Goal: Book appointment/travel/reservation

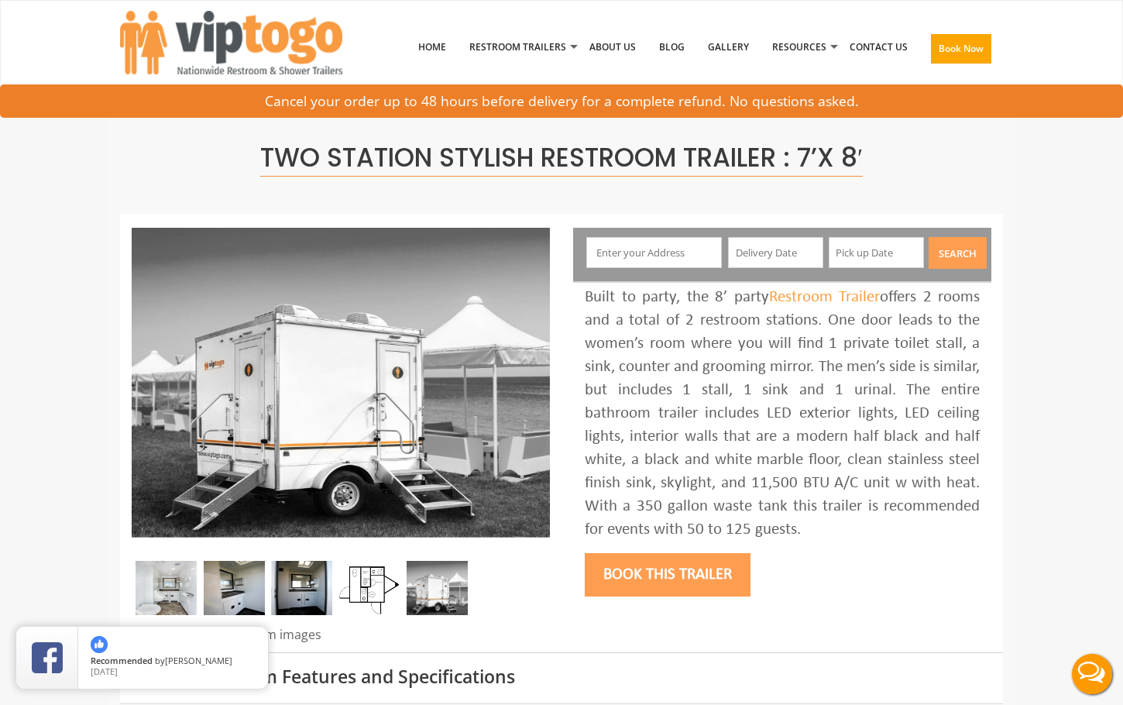
click at [682, 257] on input "text" at bounding box center [654, 252] width 136 height 31
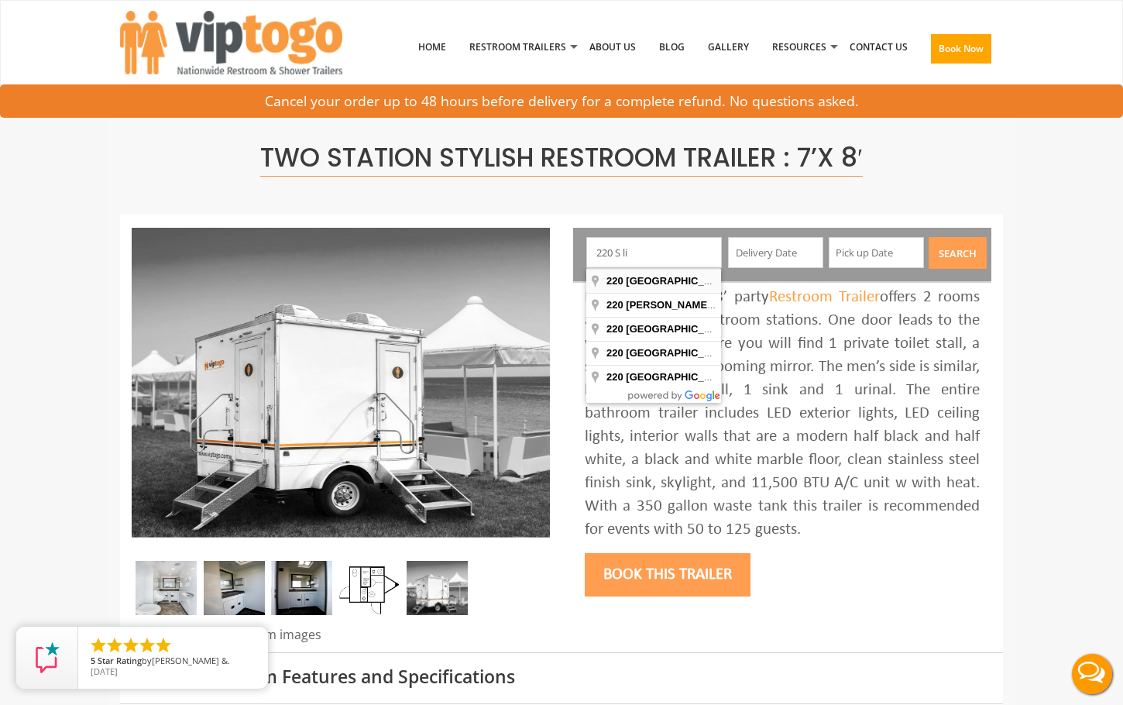
type input "[STREET_ADDRESS]"
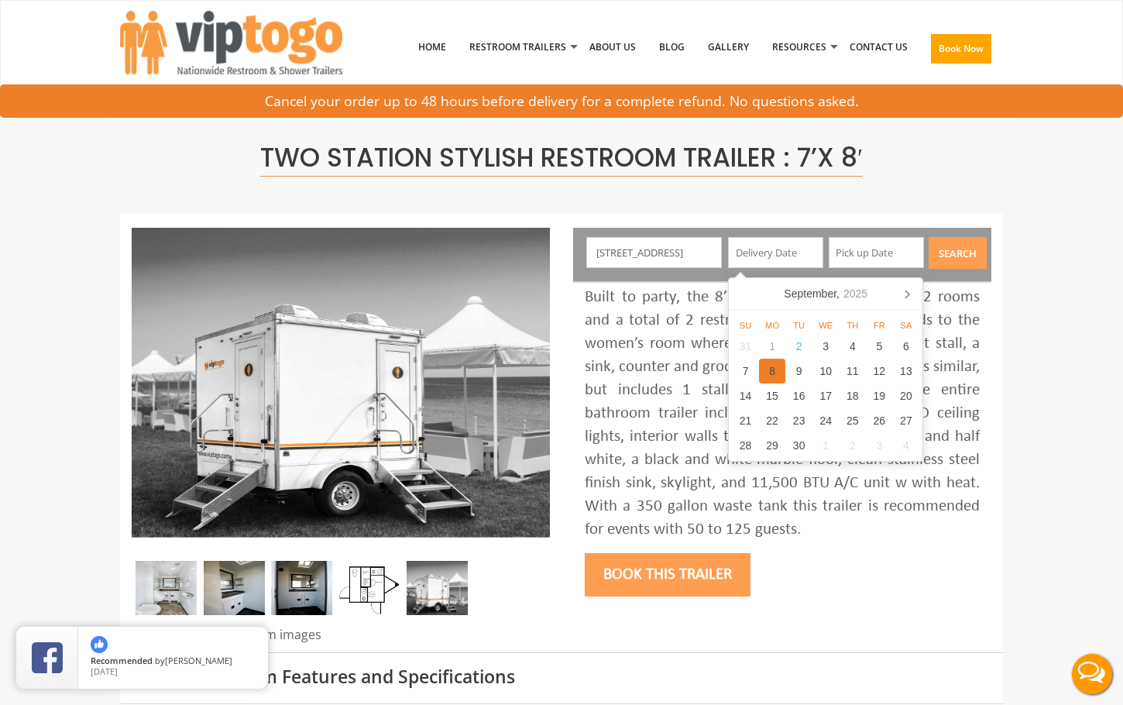
click at [780, 373] on div "8" at bounding box center [772, 370] width 27 height 25
type input "09/08/2025"
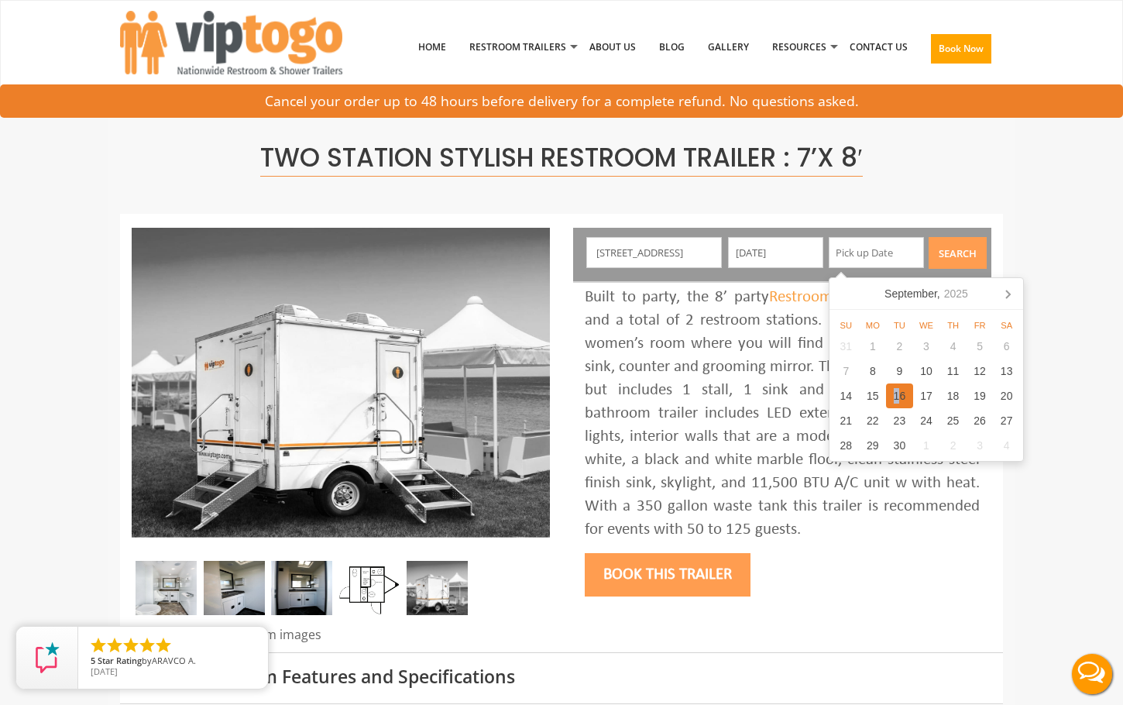
click at [900, 401] on div "16" at bounding box center [899, 395] width 27 height 25
type input "[DATE]"
click at [959, 259] on button "Search" at bounding box center [957, 253] width 58 height 32
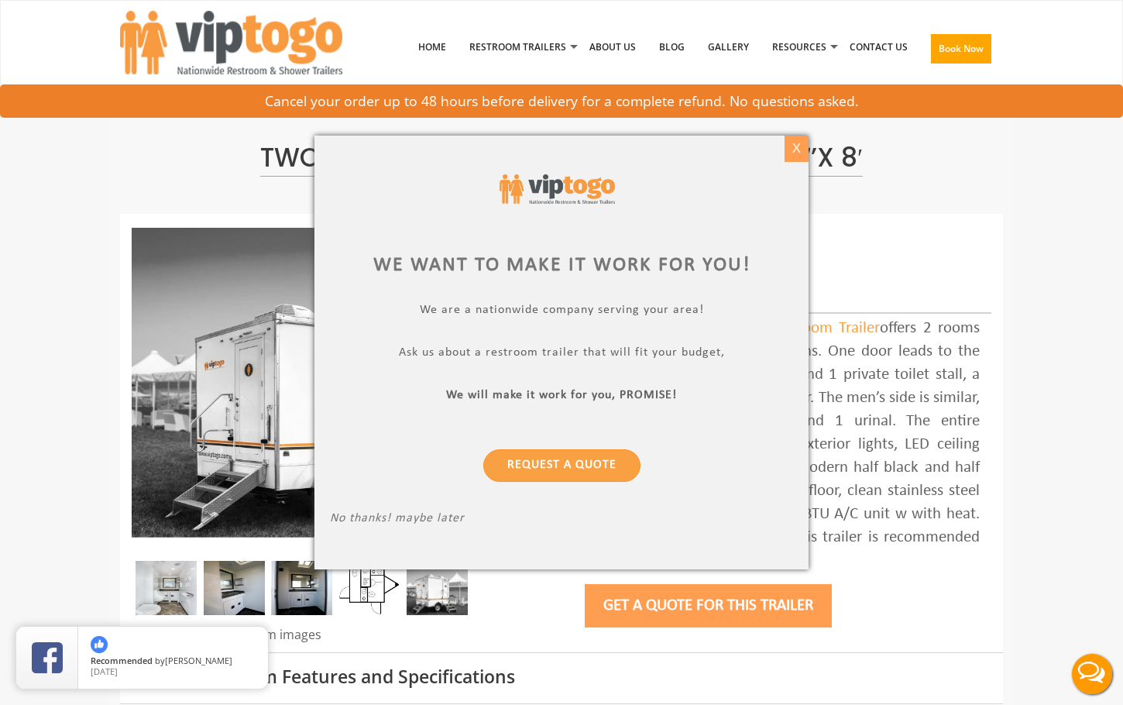
click at [787, 148] on div "X" at bounding box center [796, 148] width 24 height 26
click at [437, 45] on div at bounding box center [561, 352] width 1123 height 705
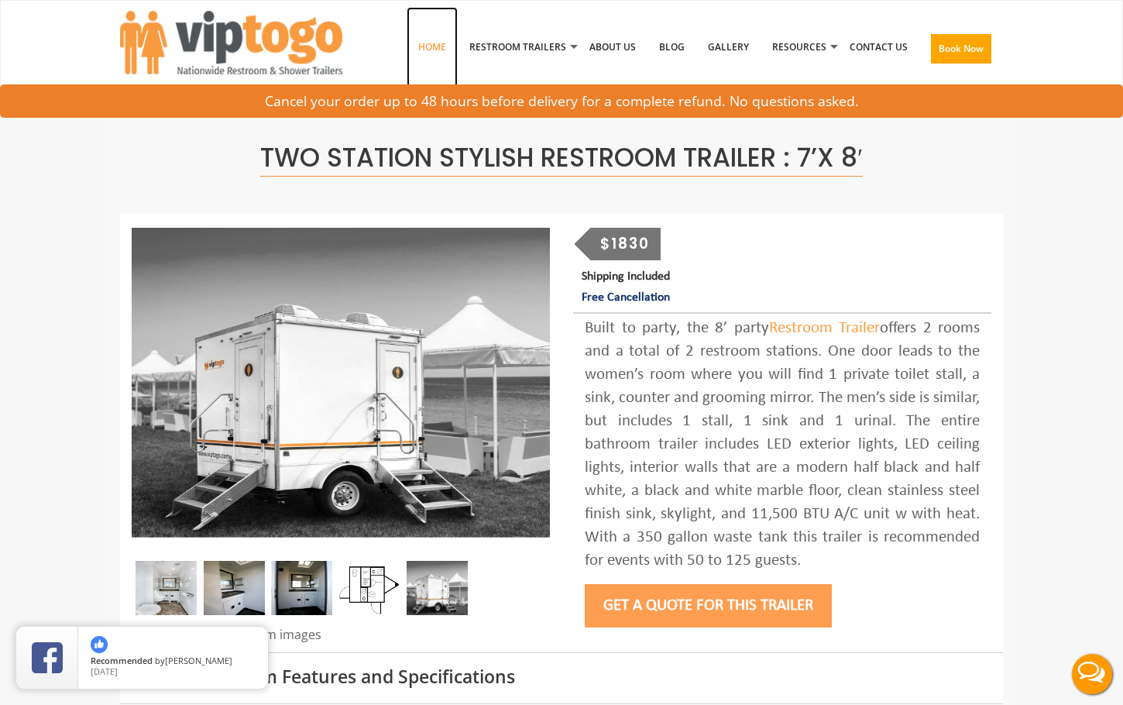
click at [449, 45] on link "Home" at bounding box center [431, 47] width 51 height 81
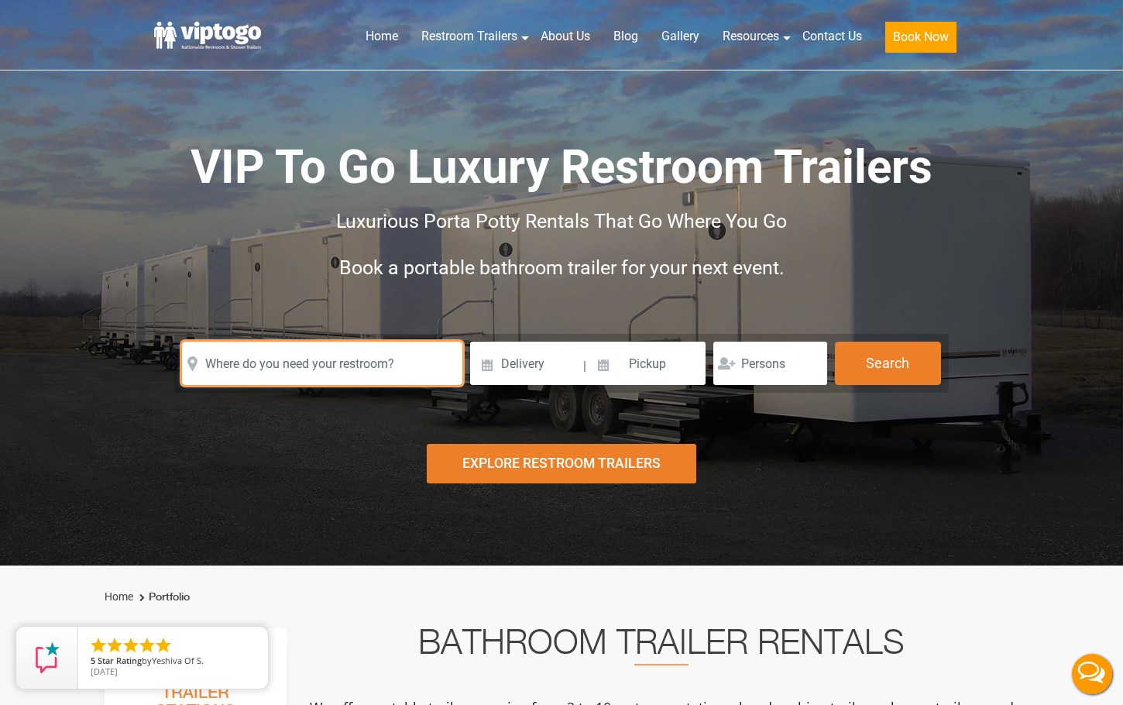
click at [333, 357] on input "text" at bounding box center [322, 362] width 280 height 43
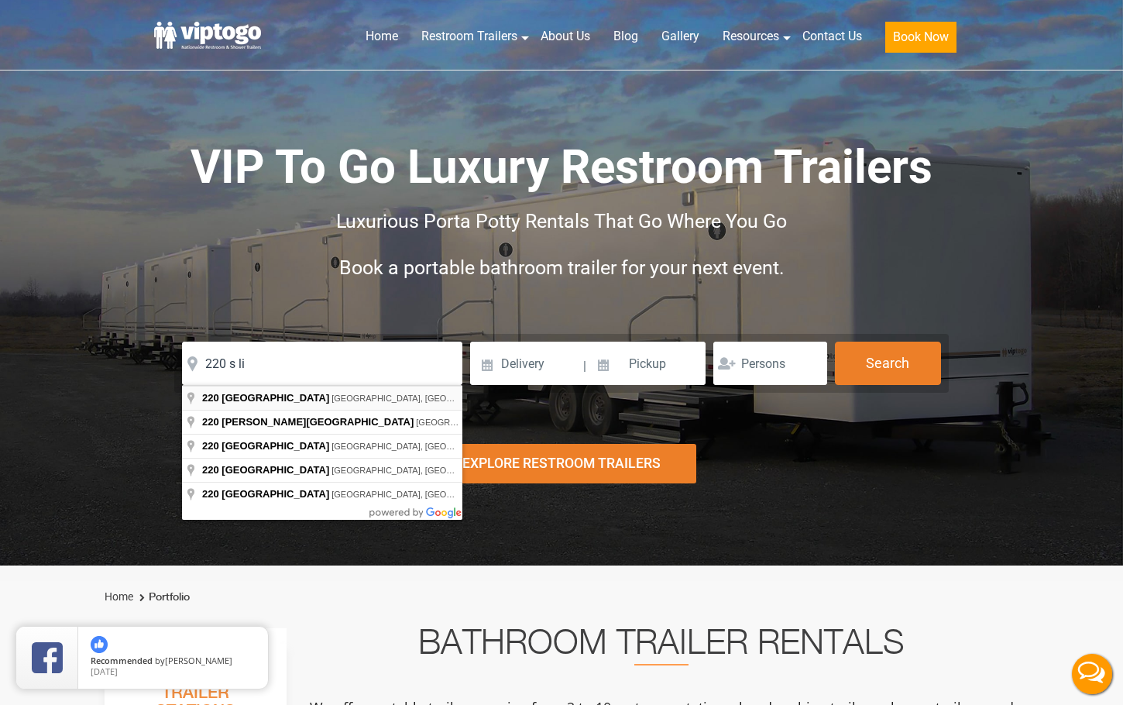
type input "[STREET_ADDRESS]"
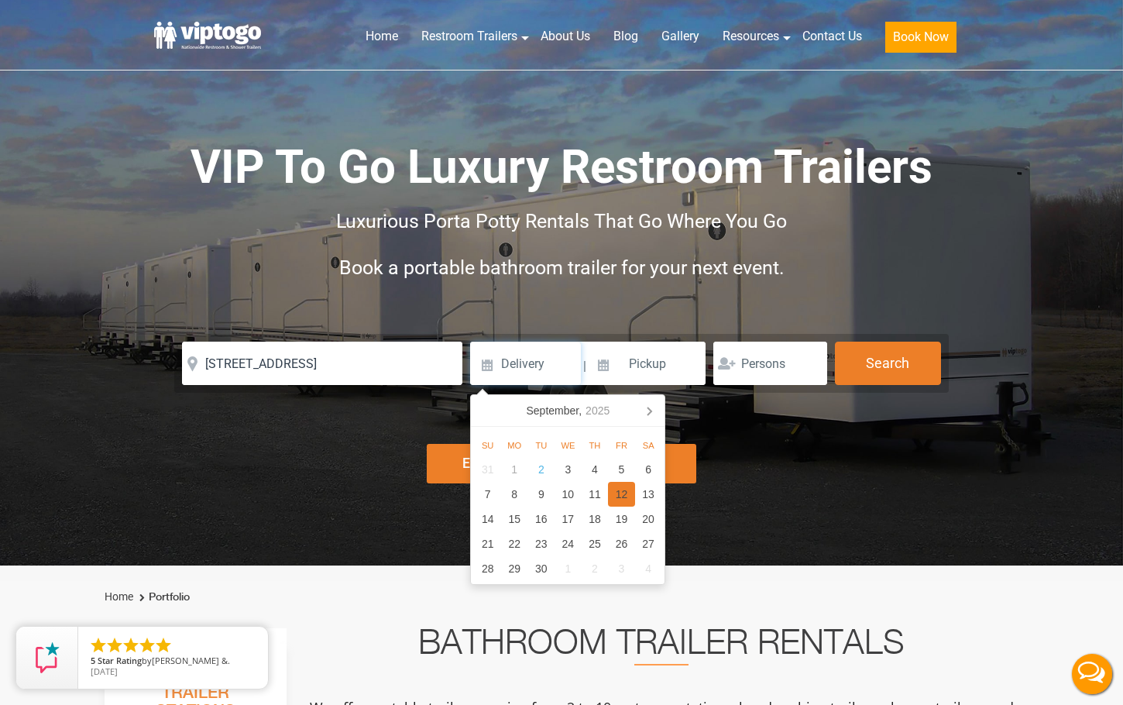
click at [621, 495] on div "12" at bounding box center [621, 494] width 27 height 25
type input "[DATE]"
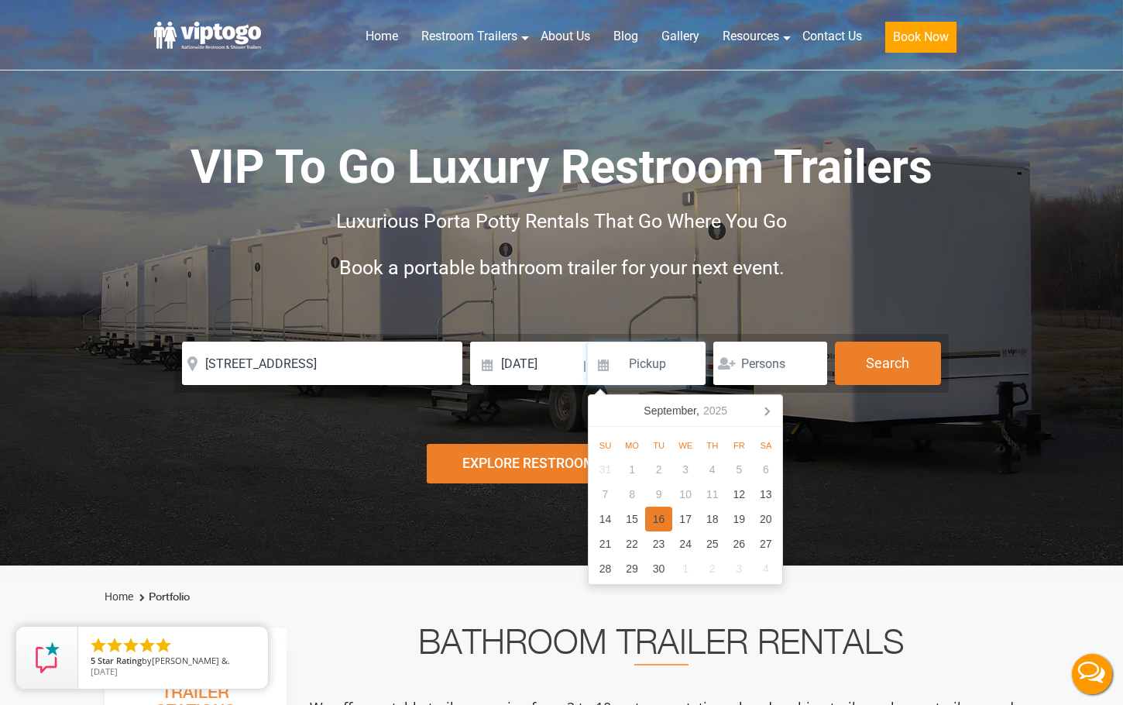
click at [660, 515] on div "16" at bounding box center [658, 518] width 27 height 25
type input "[DATE]"
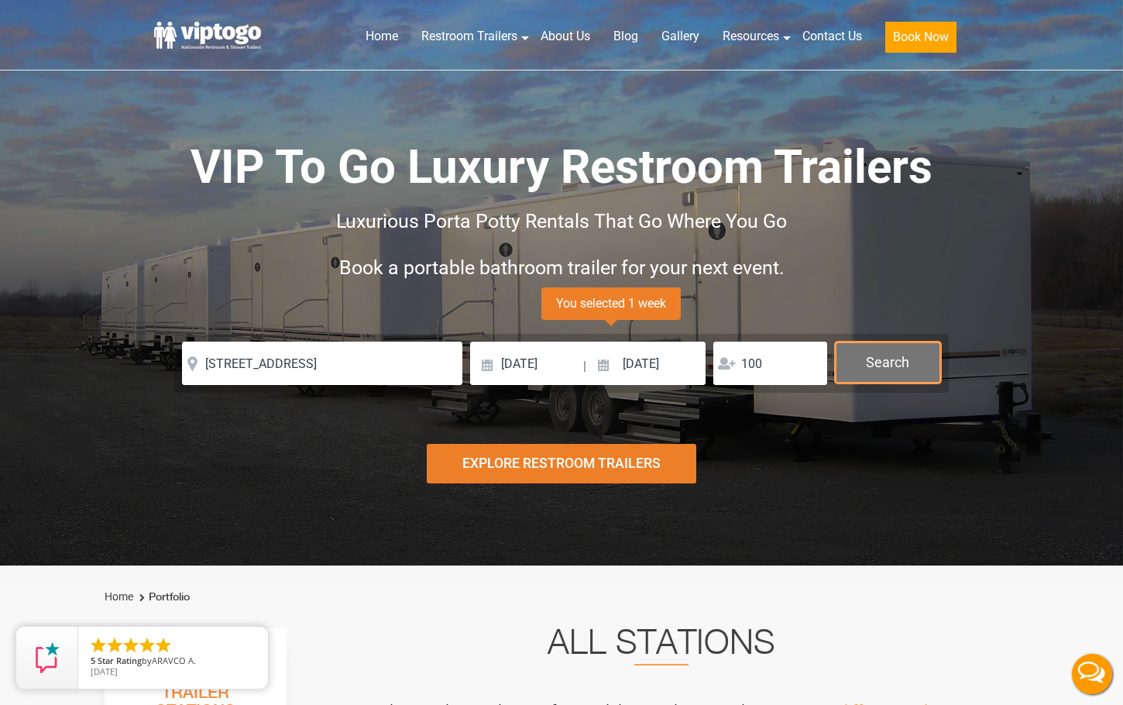
click at [893, 350] on button "Search" at bounding box center [888, 362] width 106 height 42
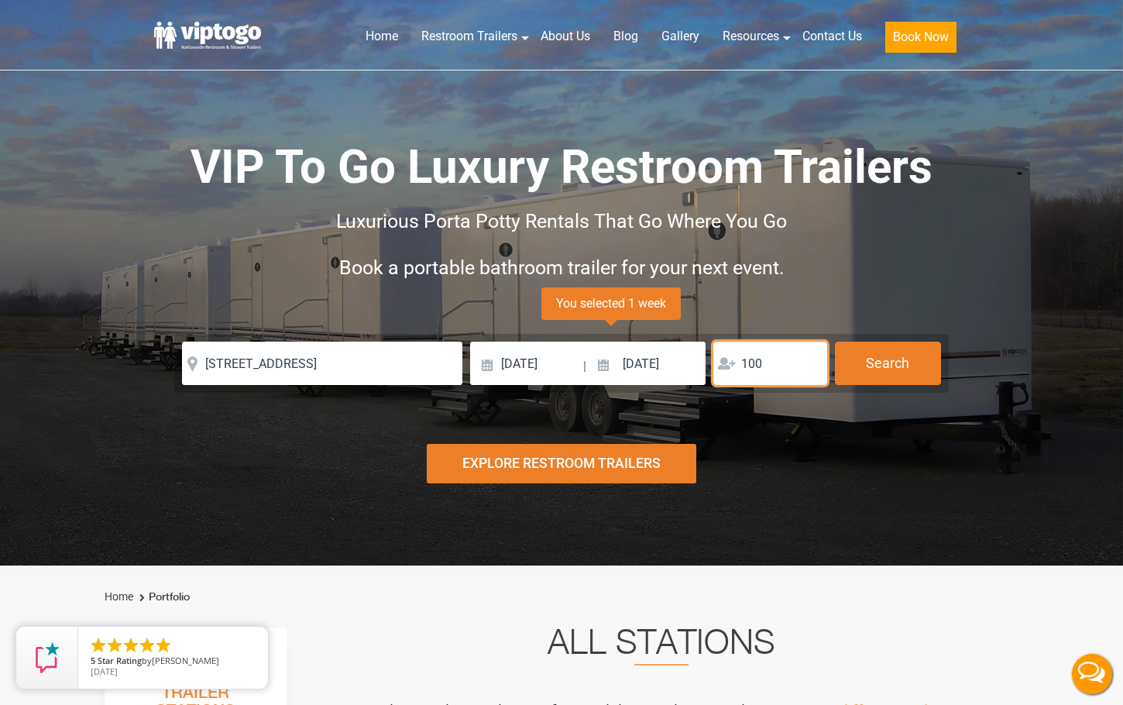
drag, startPoint x: 767, startPoint y: 365, endPoint x: 740, endPoint y: 364, distance: 27.1
click at [739, 363] on div "100" at bounding box center [770, 362] width 114 height 43
type input "75"
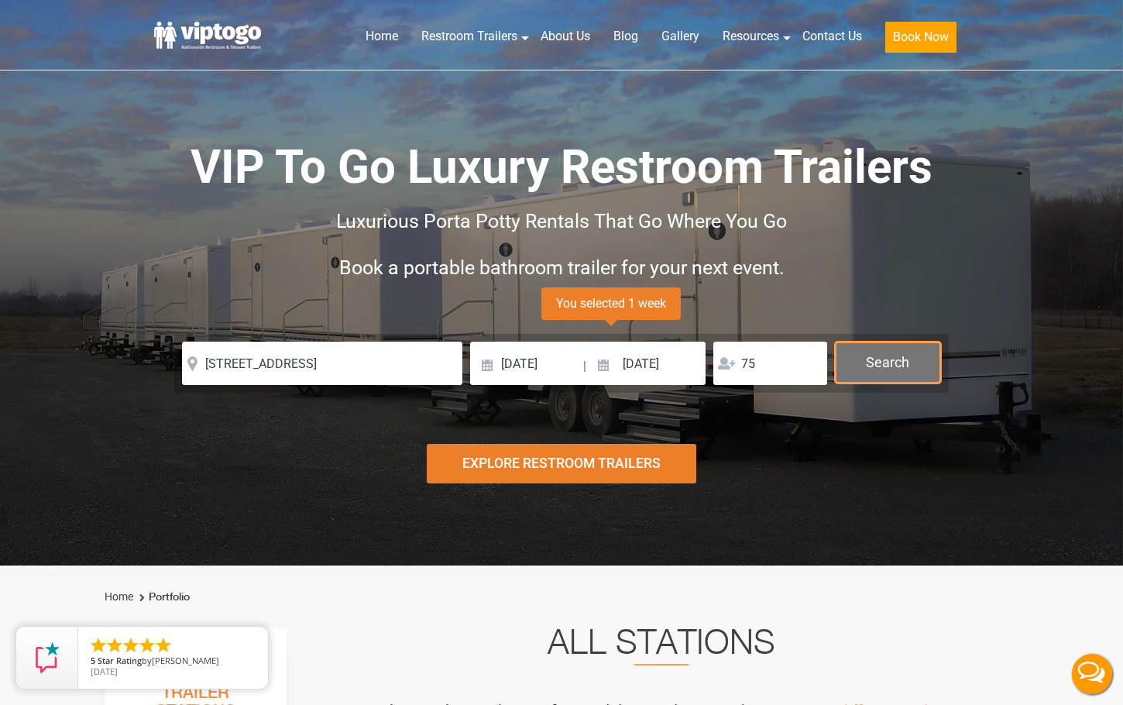
click at [885, 355] on button "Search" at bounding box center [888, 362] width 106 height 42
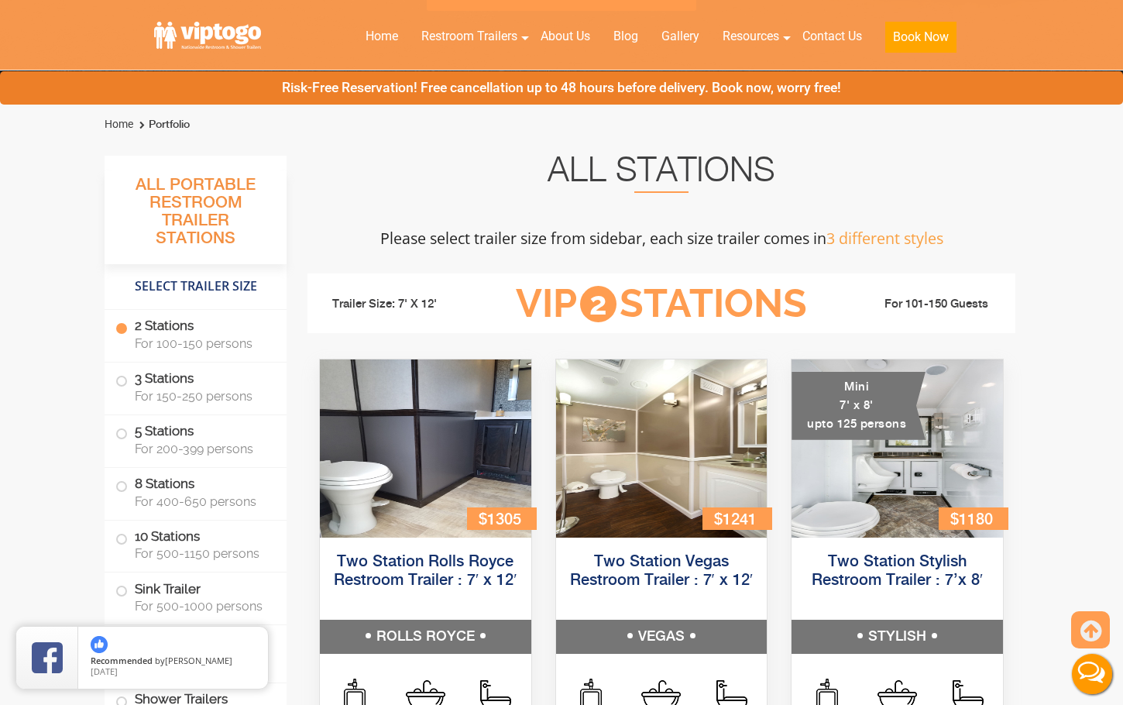
scroll to position [458, 0]
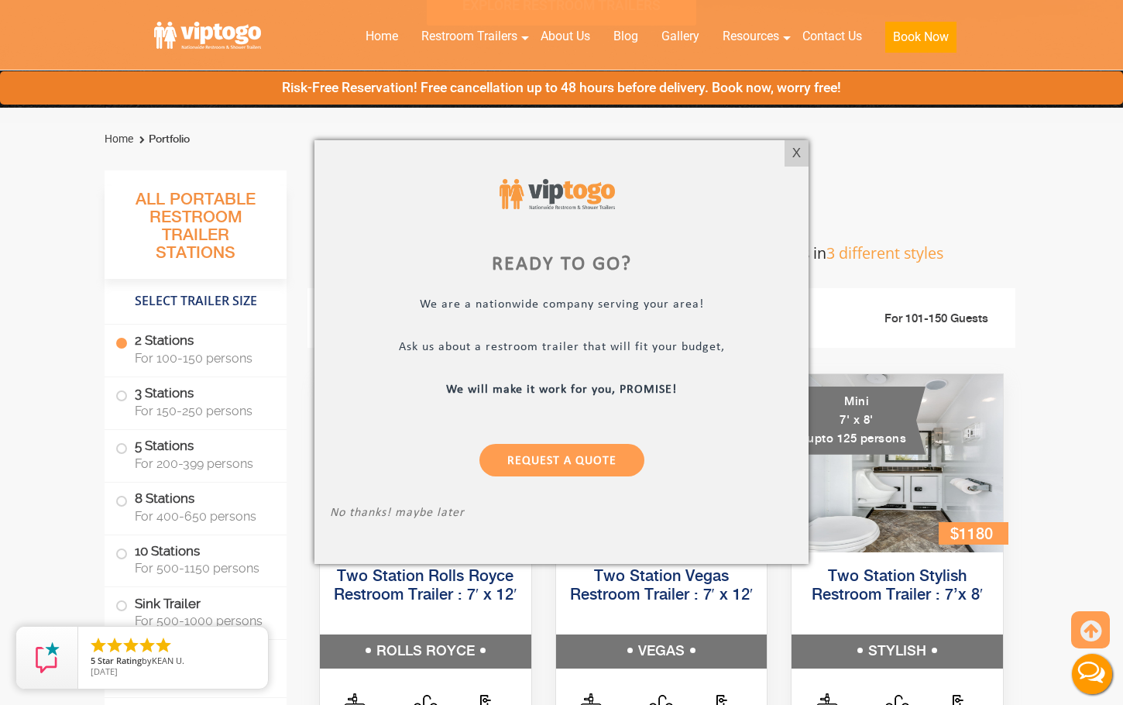
click at [793, 148] on div "X" at bounding box center [796, 153] width 24 height 26
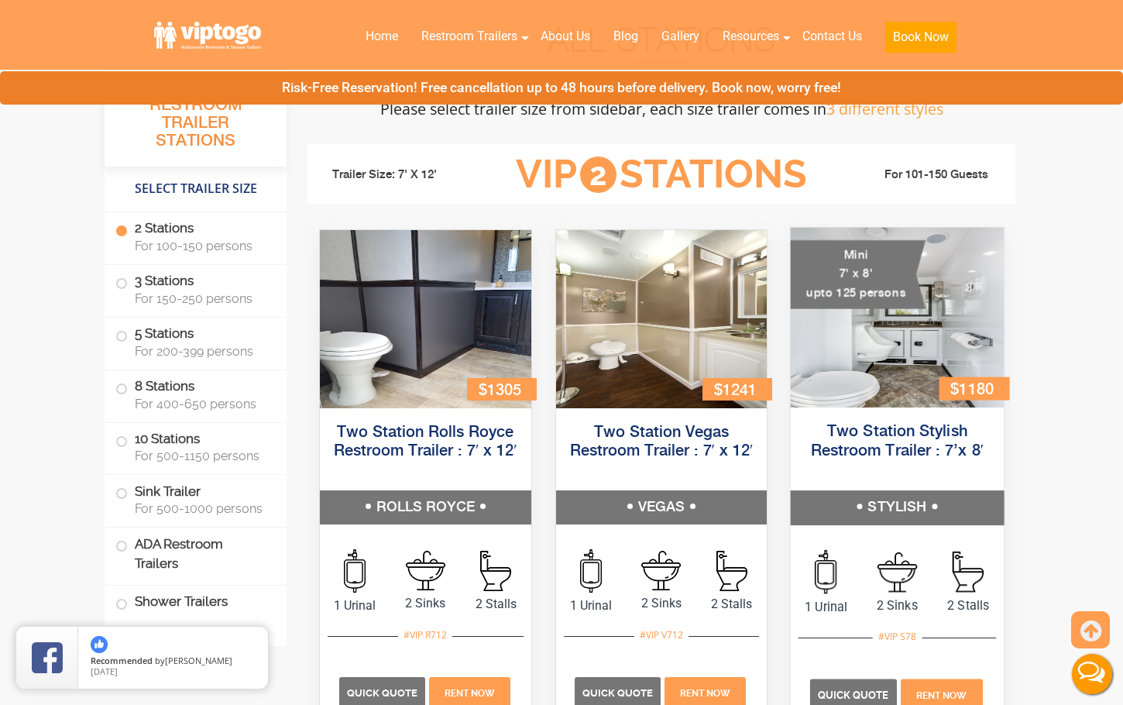
scroll to position [612, 0]
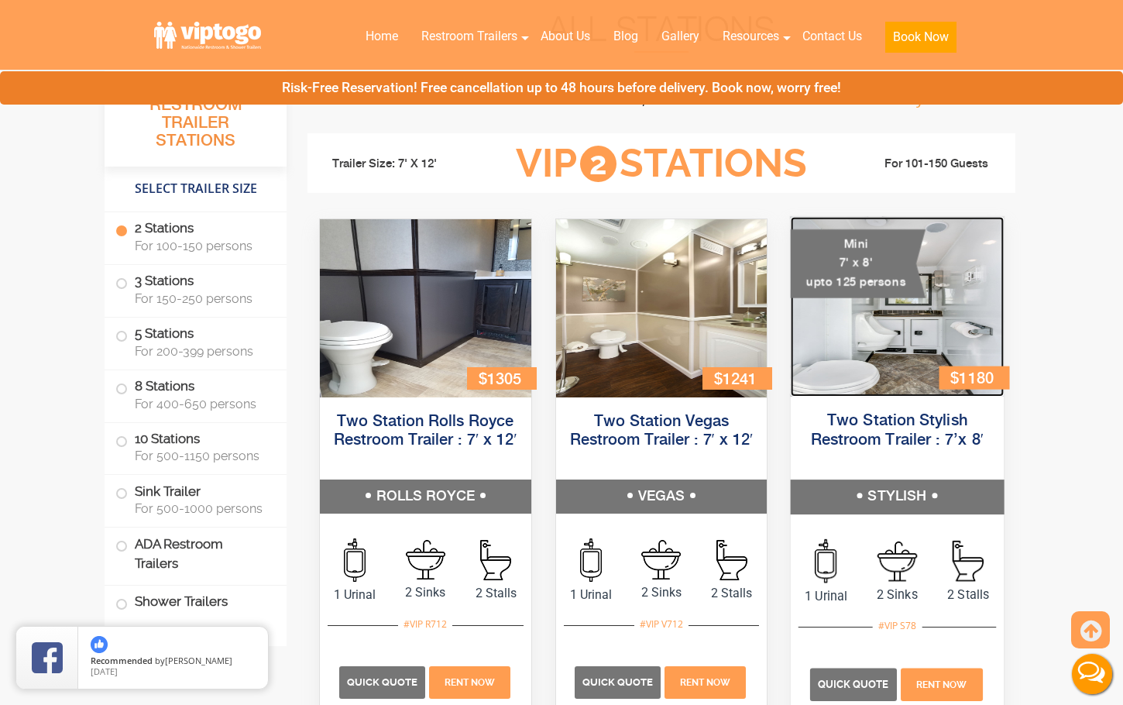
click at [886, 336] on img at bounding box center [896, 307] width 213 height 180
click at [913, 295] on div "Mini 7' x 8' upto 125 persons" at bounding box center [857, 263] width 135 height 69
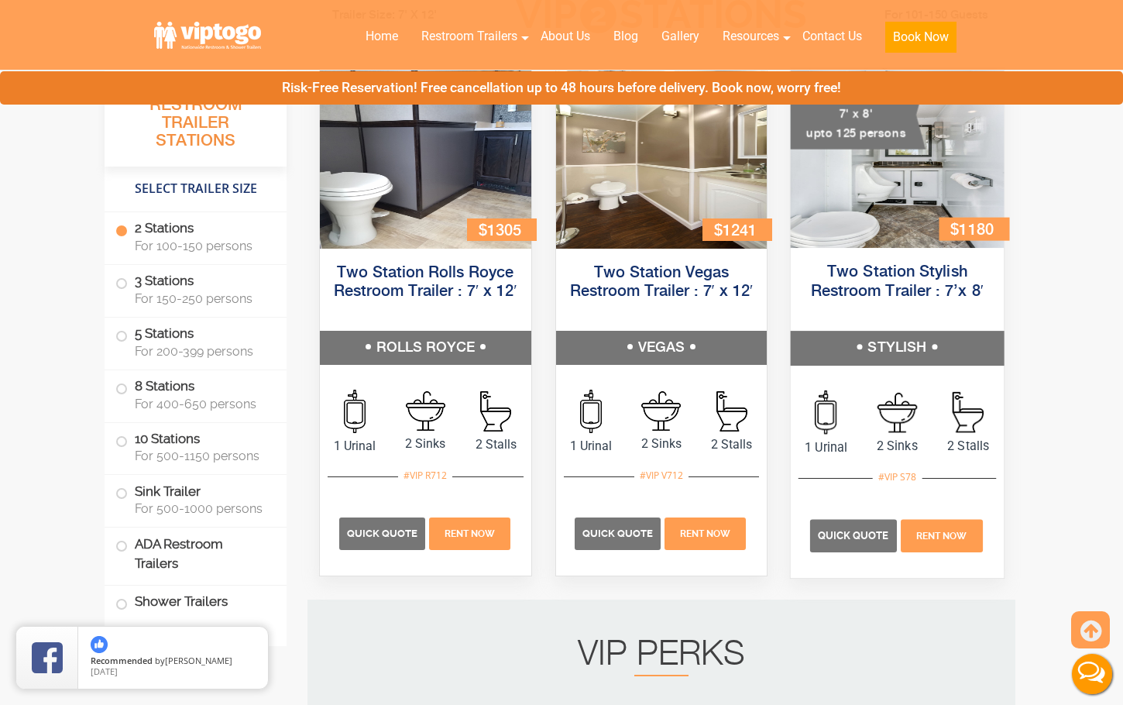
scroll to position [767, 0]
